Goal: Task Accomplishment & Management: Use online tool/utility

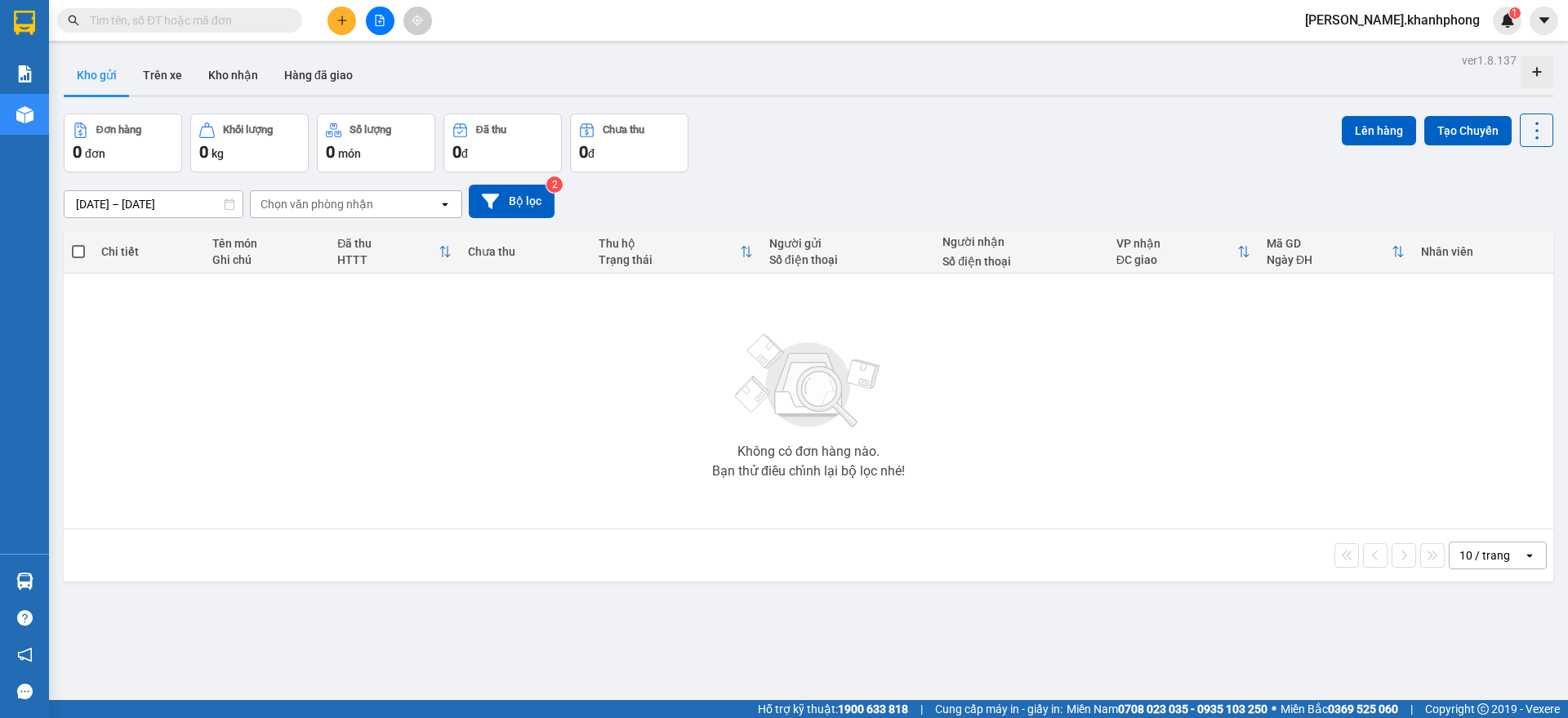
click at [381, 18] on icon "file-add" at bounding box center [381, 20] width 9 height 11
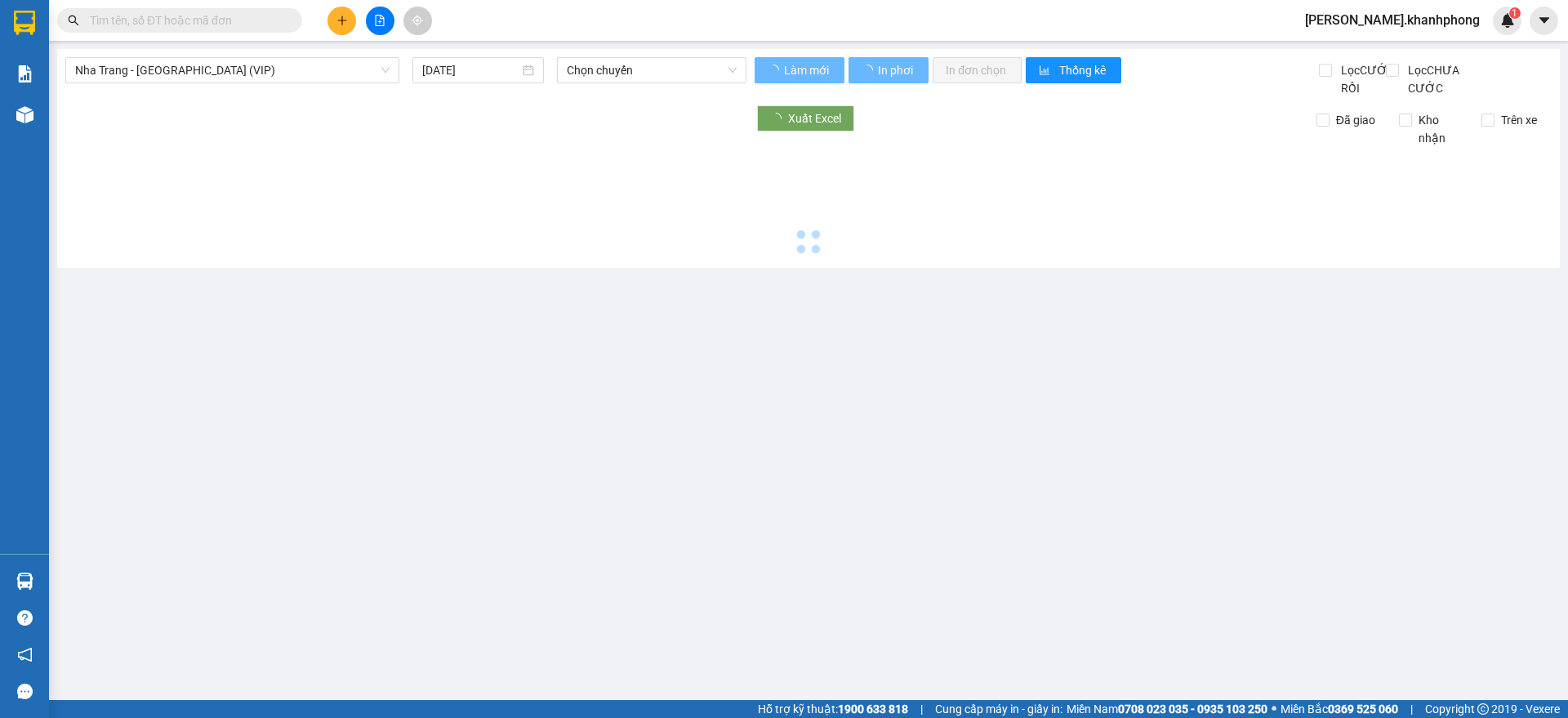
type input "[DATE]"
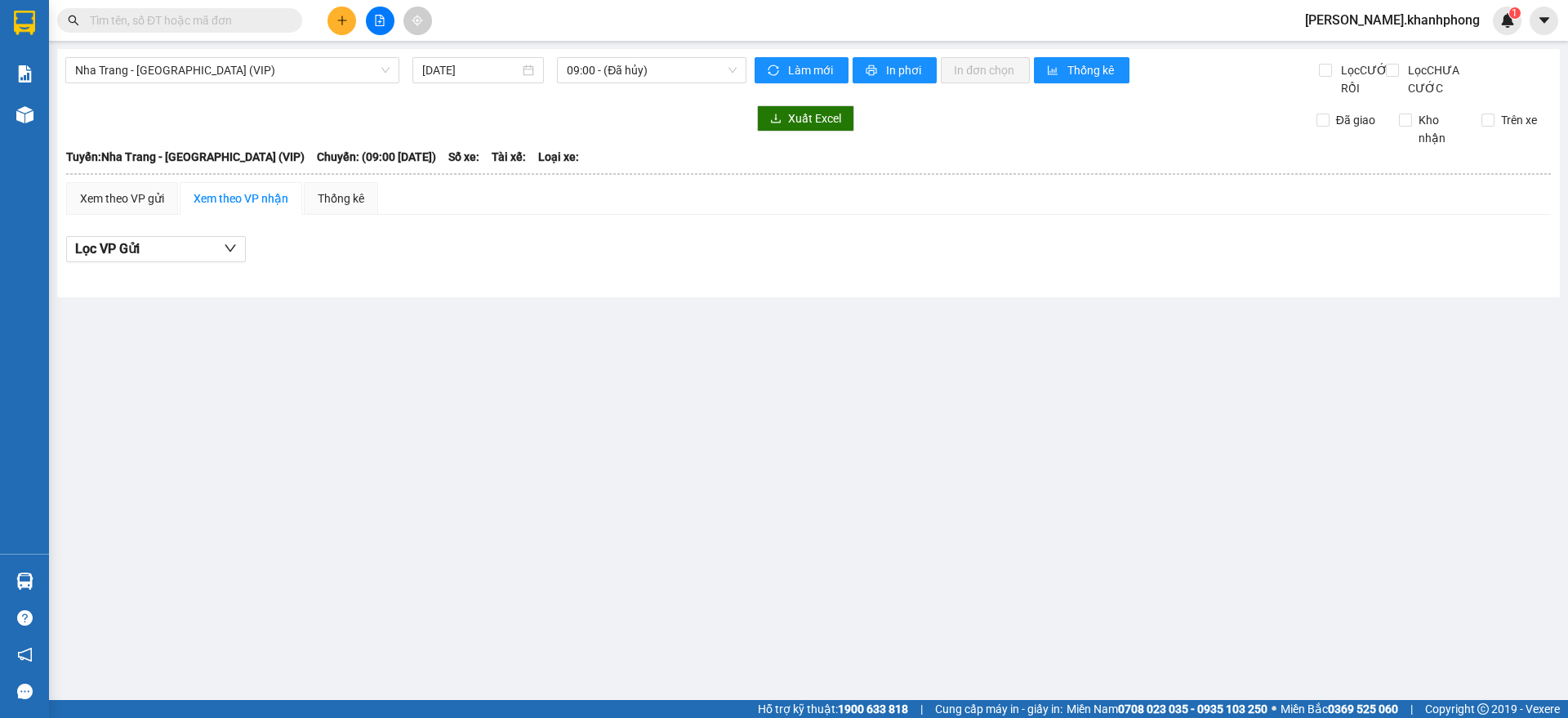
click at [241, 90] on div "[GEOGRAPHIC_DATA] - [GEOGRAPHIC_DATA] (VIP) [DATE] 09:00 - (Đã hủy)" at bounding box center [405, 77] width 681 height 40
click at [241, 82] on div "[GEOGRAPHIC_DATA] - [GEOGRAPHIC_DATA] (VIP) [DATE] 09:00 - (Đã hủy)" at bounding box center [405, 77] width 681 height 40
click at [256, 68] on span "Nha Trang - [GEOGRAPHIC_DATA] (VIP)" at bounding box center [233, 70] width 314 height 25
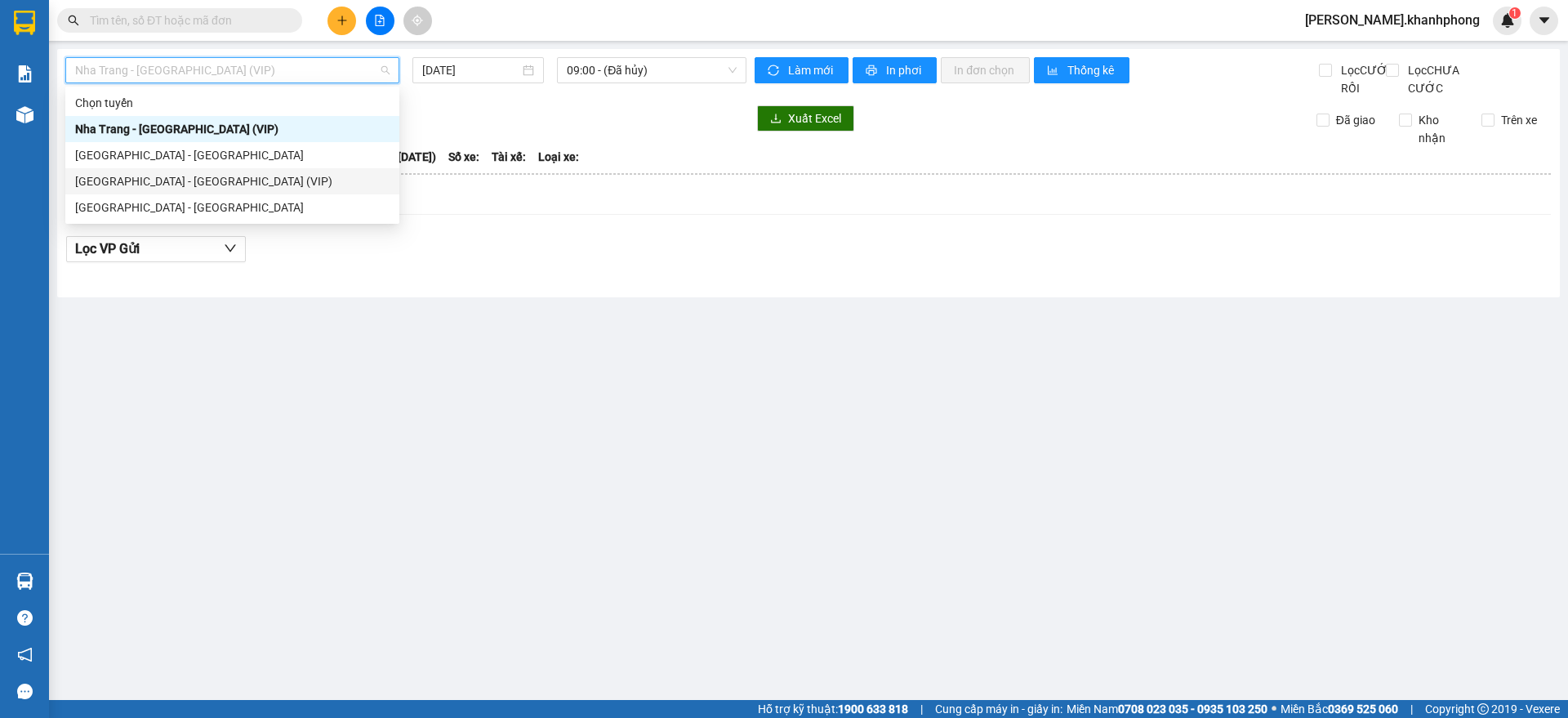
click at [149, 177] on div "[GEOGRAPHIC_DATA] - [GEOGRAPHIC_DATA] (VIP)" at bounding box center [233, 181] width 314 height 18
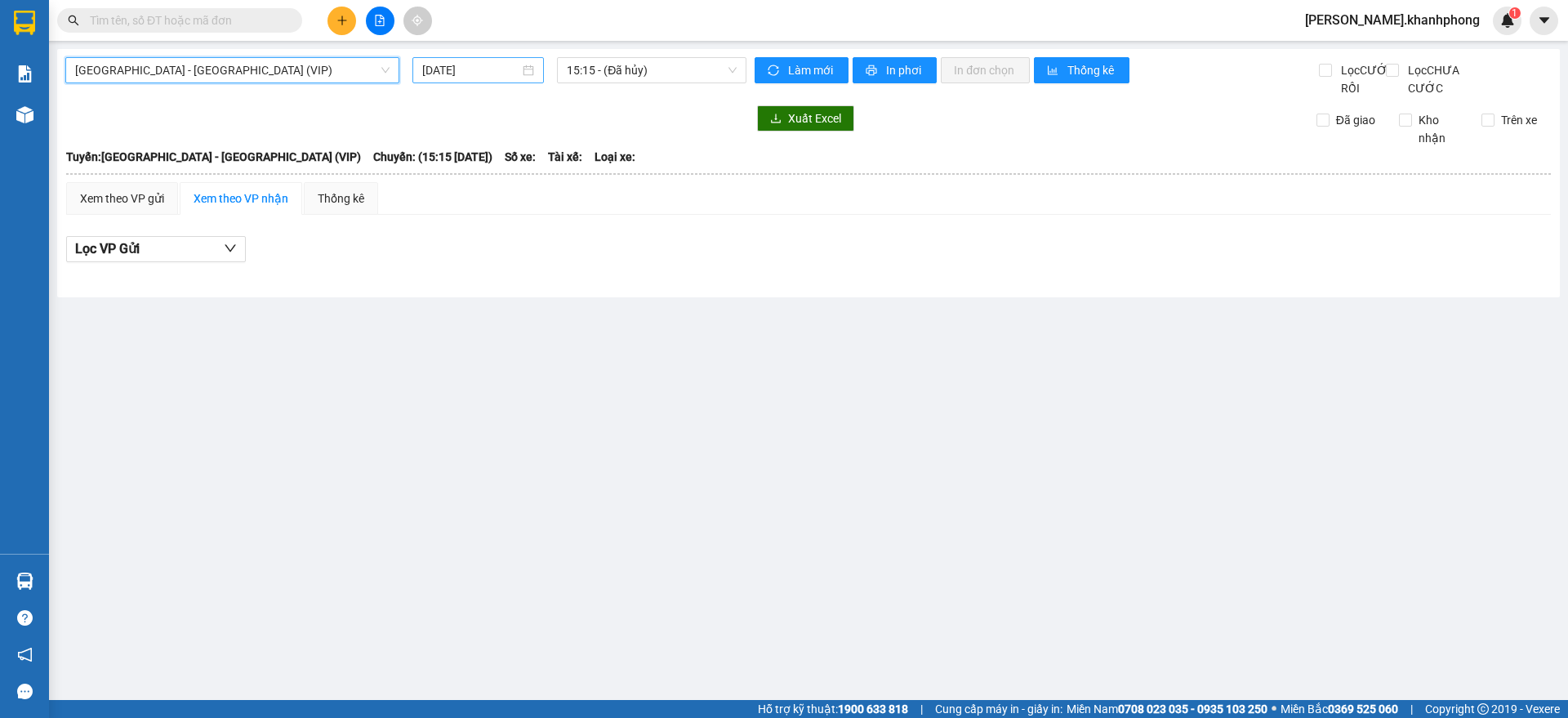
drag, startPoint x: 430, startPoint y: 72, endPoint x: 479, endPoint y: 83, distance: 50.2
click at [432, 72] on input "[DATE]" at bounding box center [471, 71] width 97 height 18
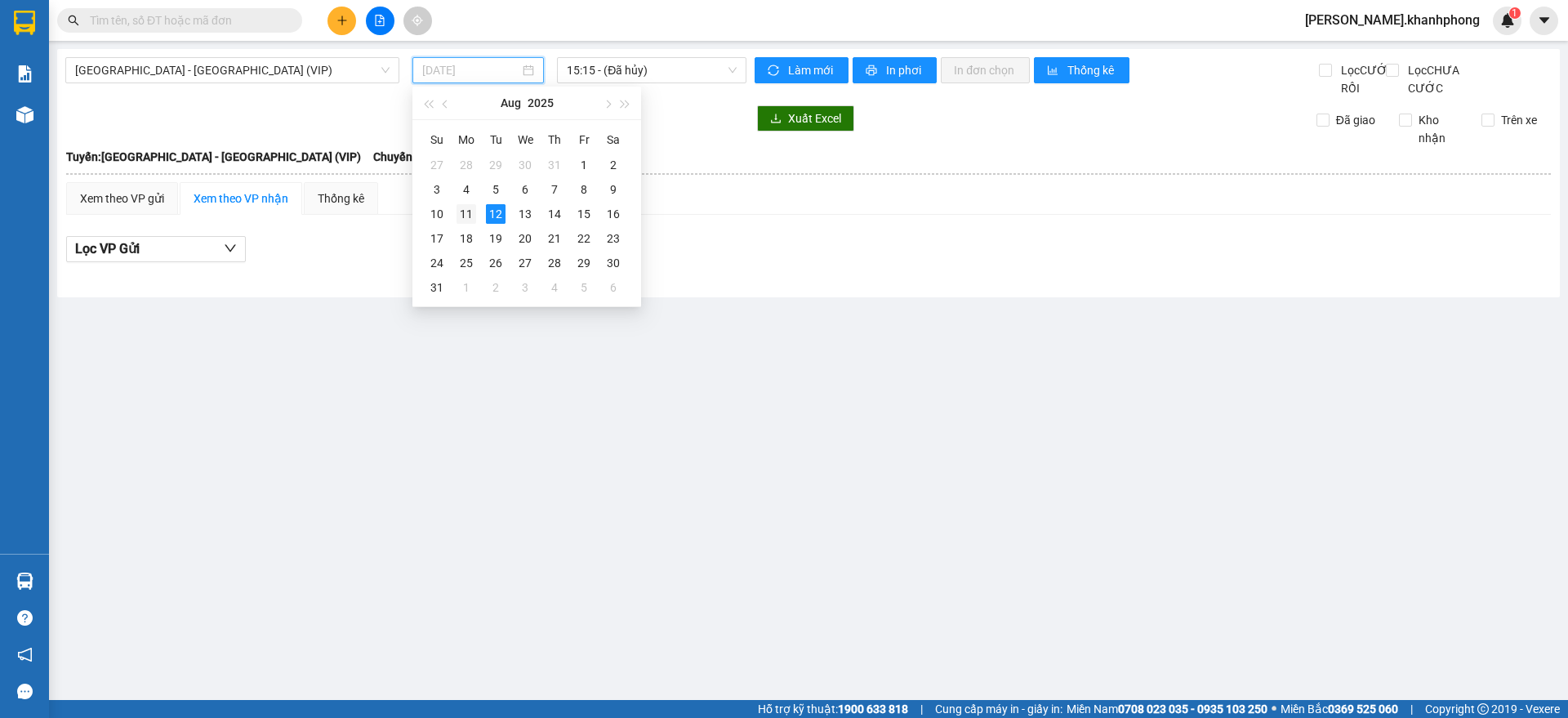
click at [474, 213] on div "11" at bounding box center [466, 213] width 19 height 19
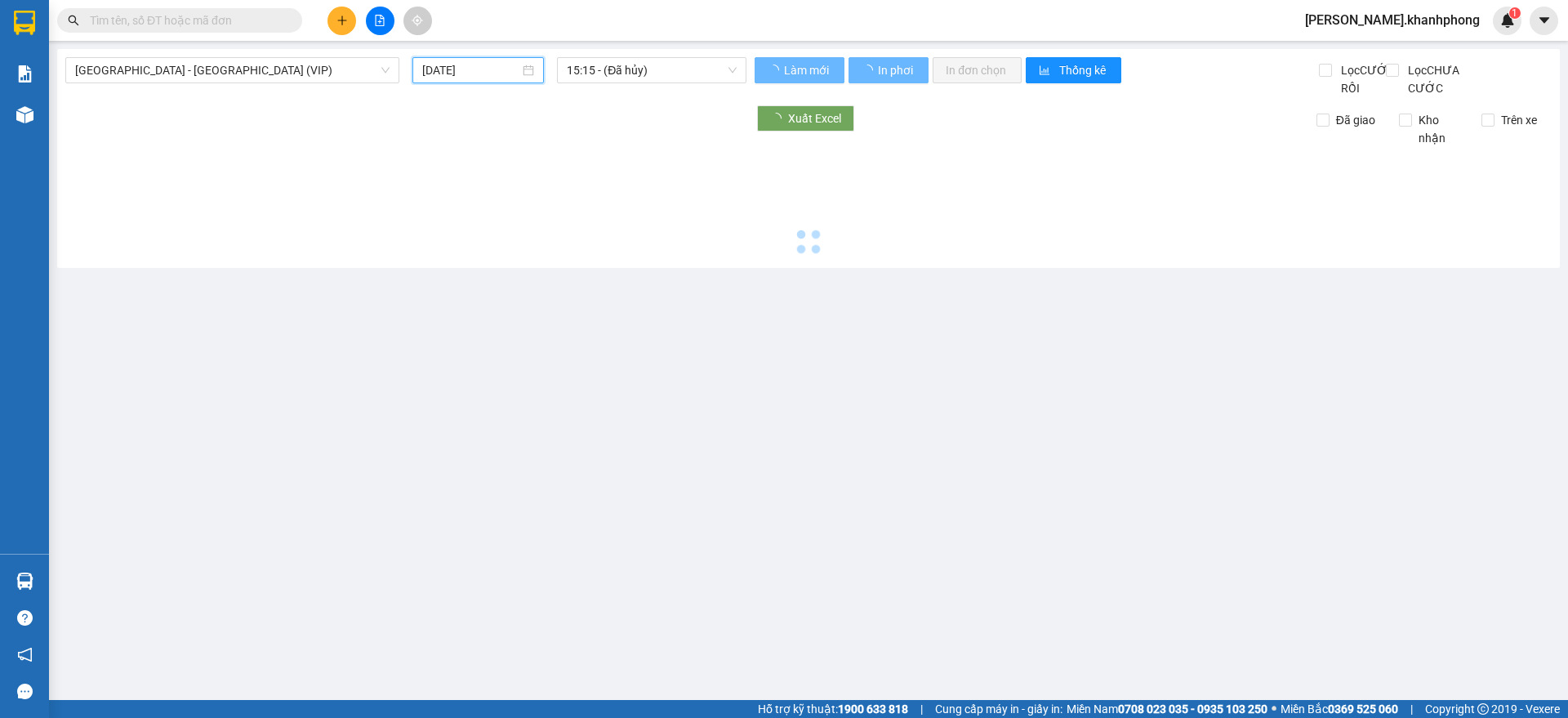
type input "[DATE]"
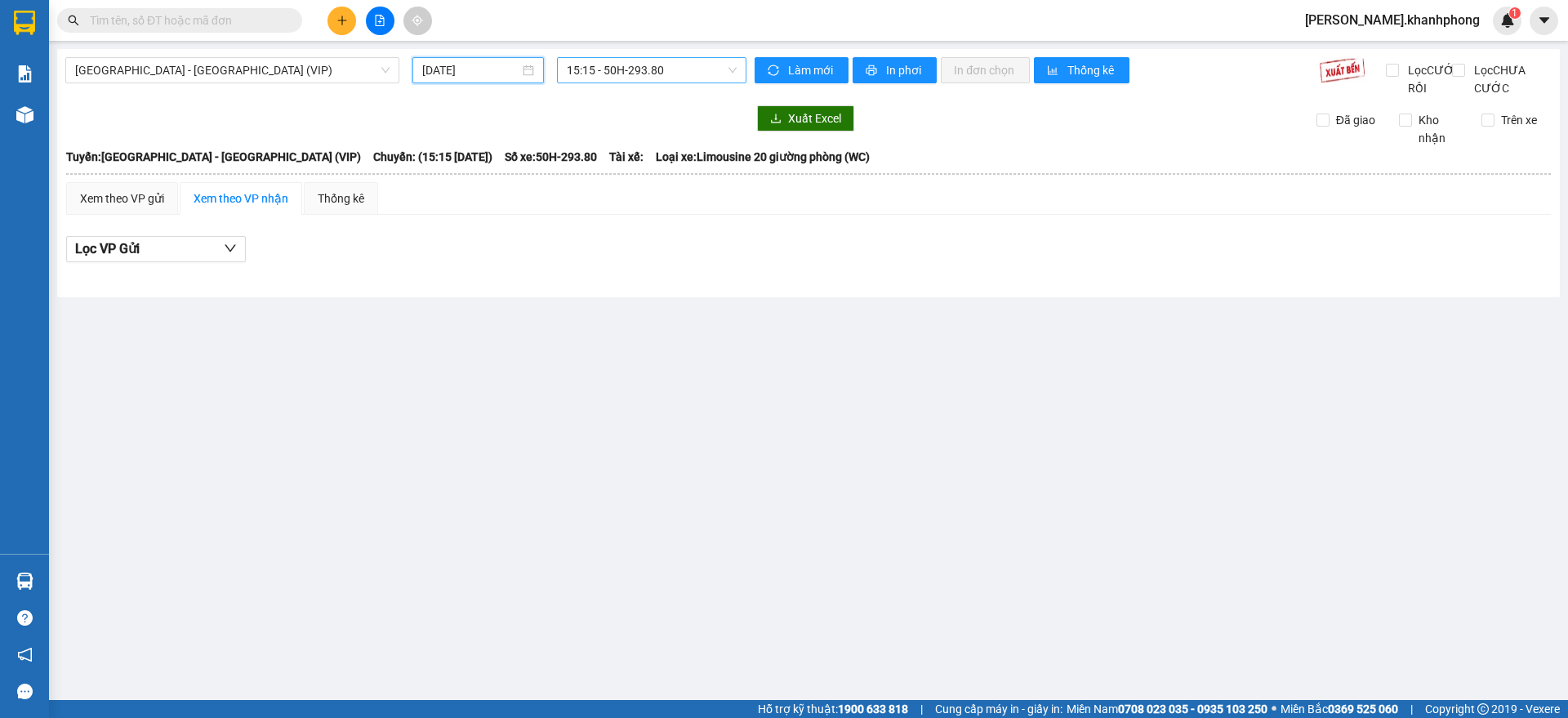
click at [645, 74] on span "15:15 - 50H-293.80" at bounding box center [652, 70] width 170 height 25
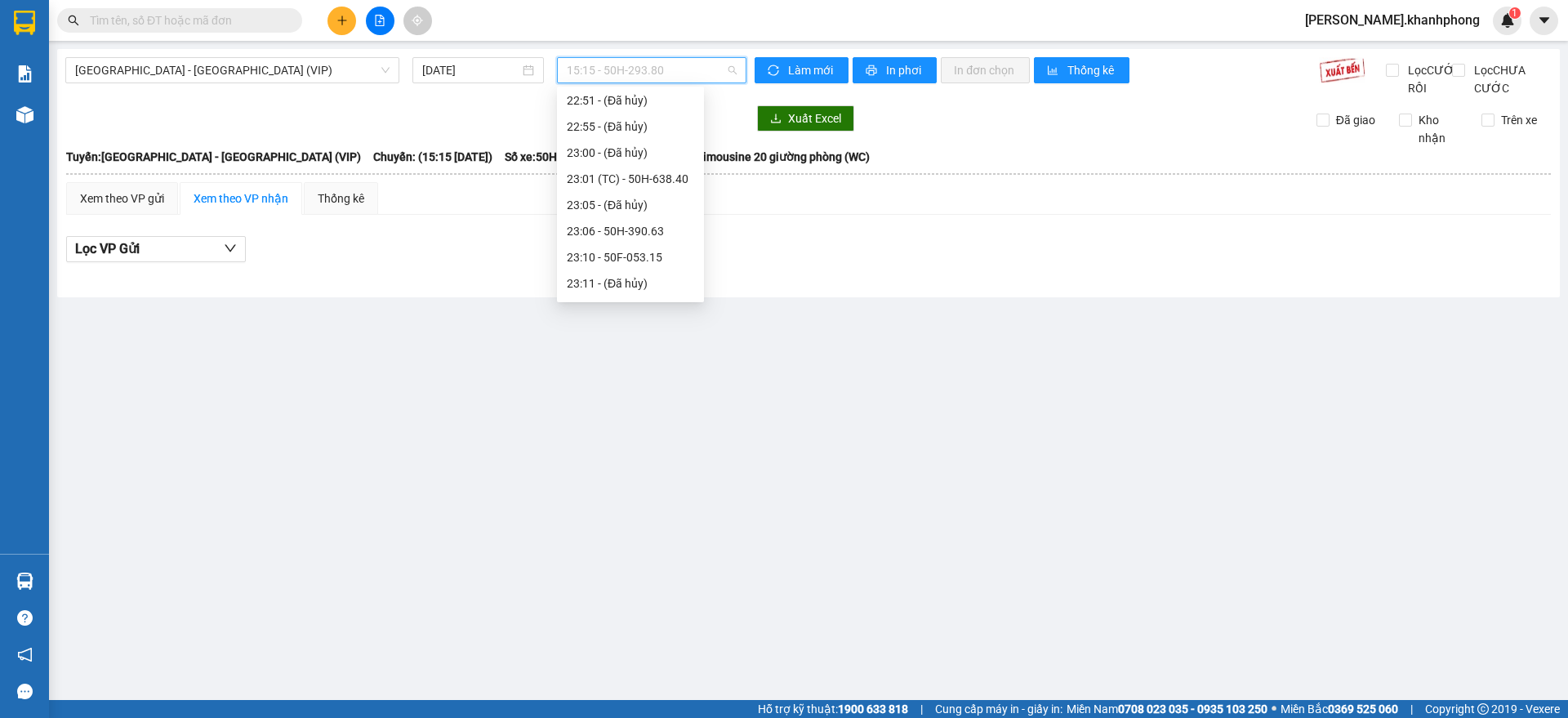
scroll to position [471, 0]
click at [646, 227] on div "23:35 - 50H-362.06" at bounding box center [631, 234] width 128 height 18
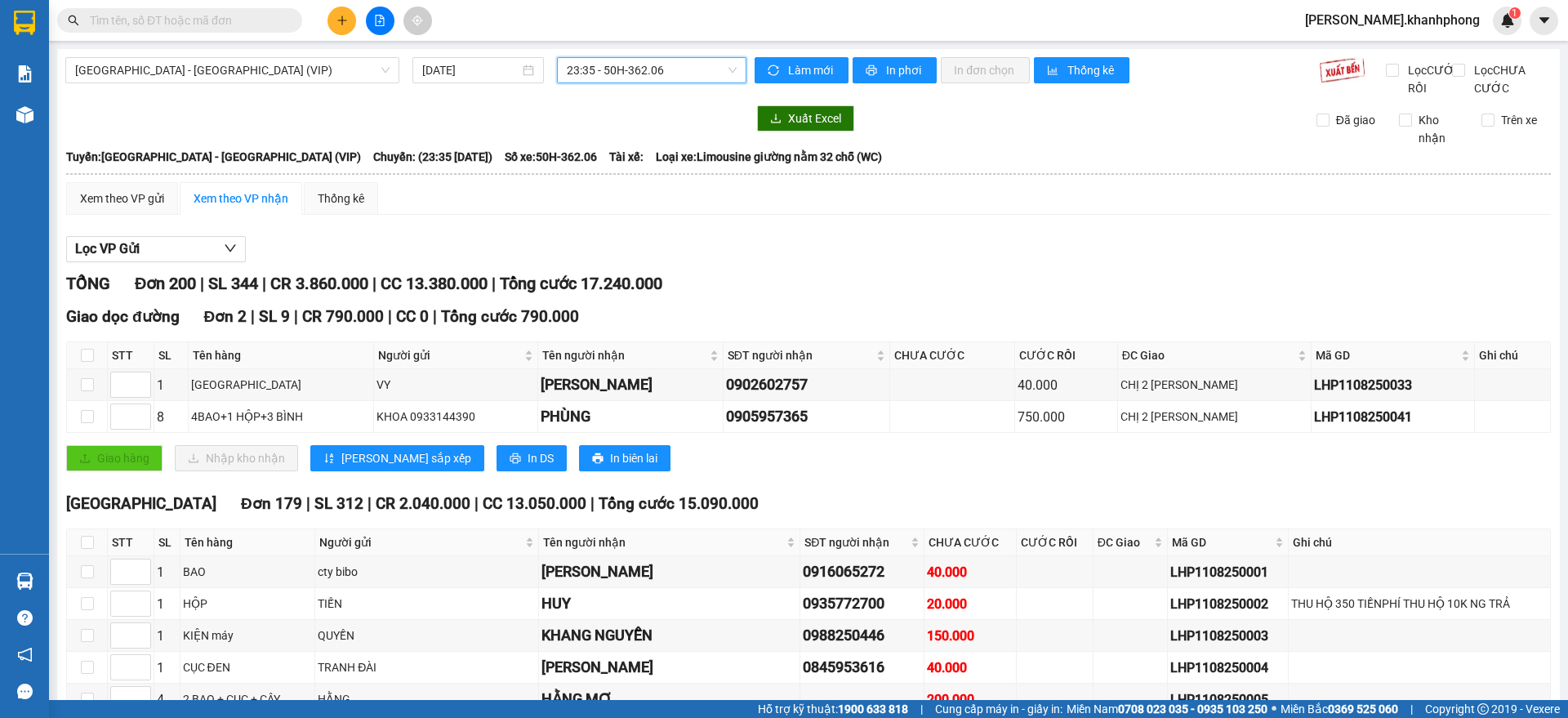
click at [831, 297] on div "TỔNG Đơn 200 | SL 344 | CR 3.860.000 | CC 13.380.000 | Tổng cước 17.240.000" at bounding box center [808, 284] width 1484 height 26
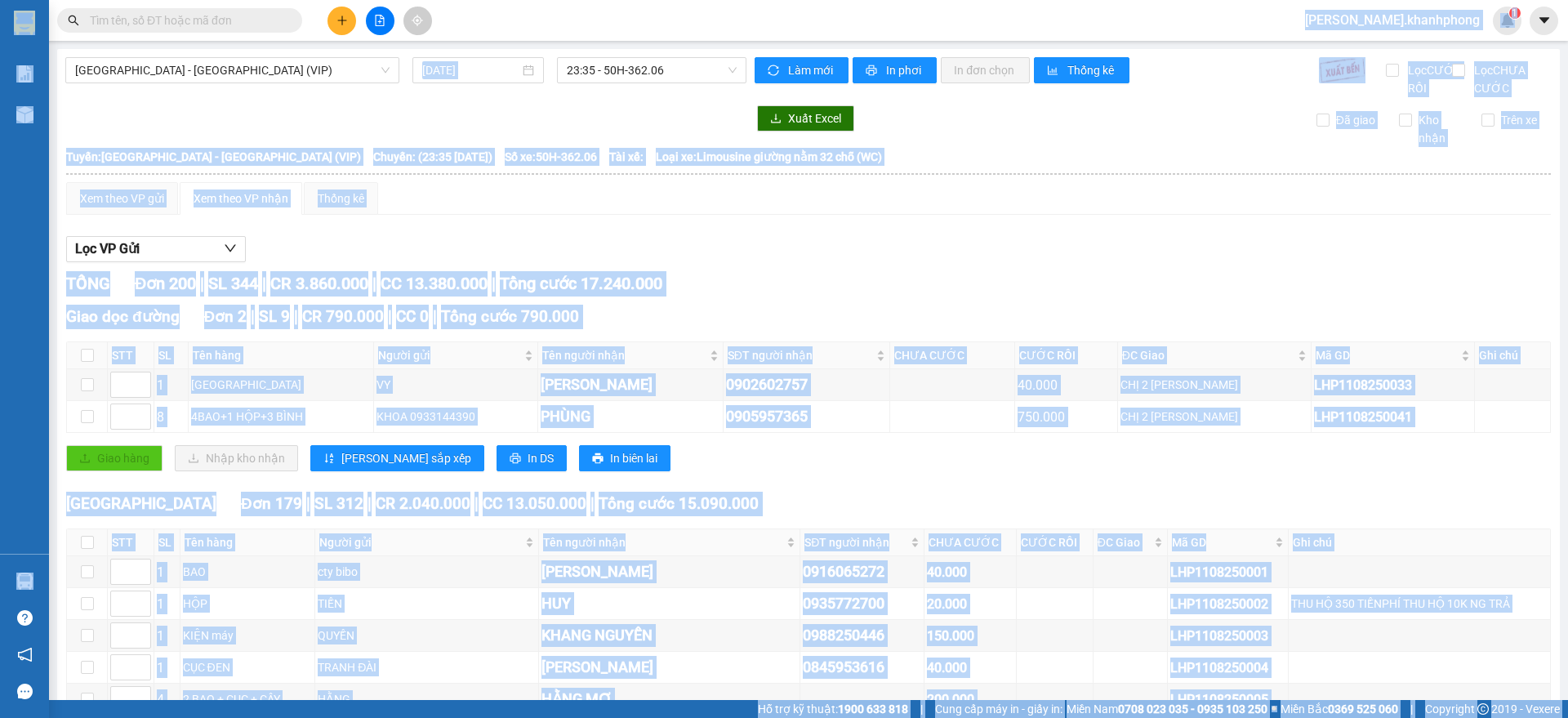
copy body "lor.ipsumdolor 2 Sit ame Con adi elit sedd (eius temp) Incid ut lab etd magn AL…"
